Goal: Check status: Check status

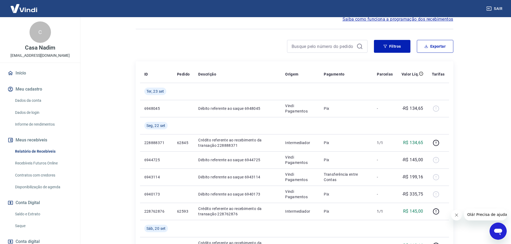
scroll to position [54, 0]
click at [21, 214] on link "Saldo e Extrato" at bounding box center [43, 214] width 61 height 11
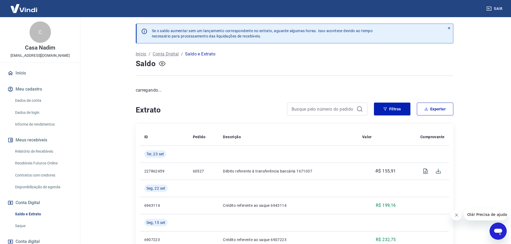
click at [159, 64] on icon "button" at bounding box center [162, 63] width 7 height 7
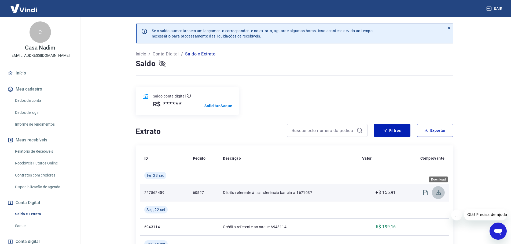
click at [438, 194] on icon "Download" at bounding box center [438, 192] width 5 height 5
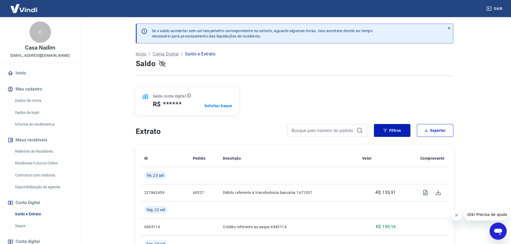
click at [163, 64] on icon "button" at bounding box center [162, 63] width 7 height 7
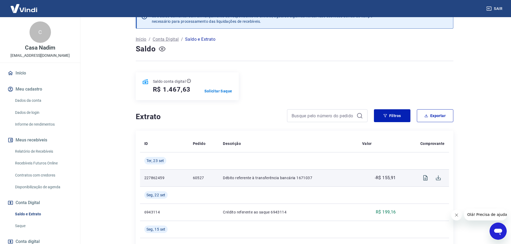
scroll to position [27, 0]
